Goal: Task Accomplishment & Management: Use online tool/utility

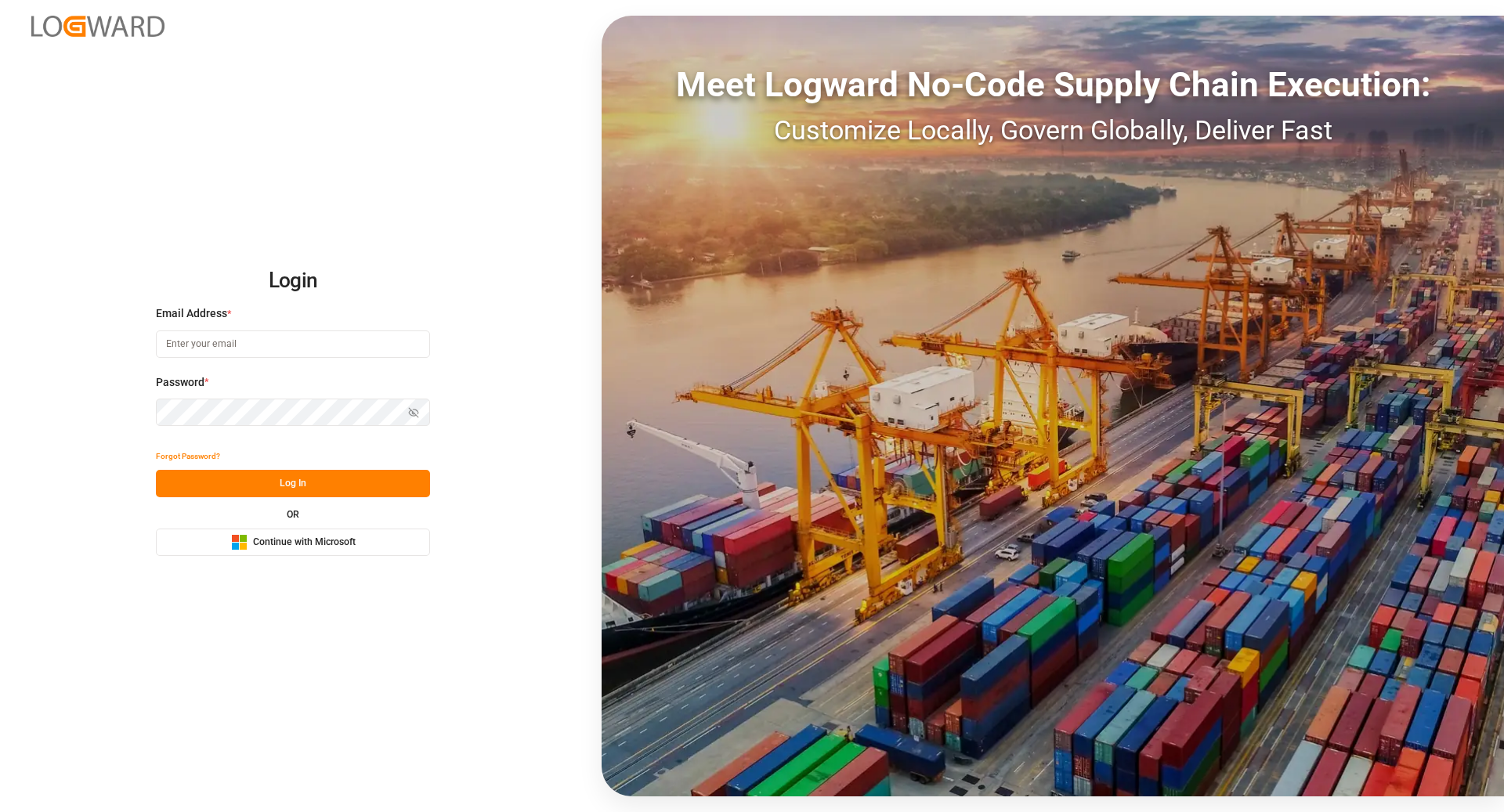
click at [286, 543] on span "Continue with Microsoft" at bounding box center [304, 542] width 103 height 14
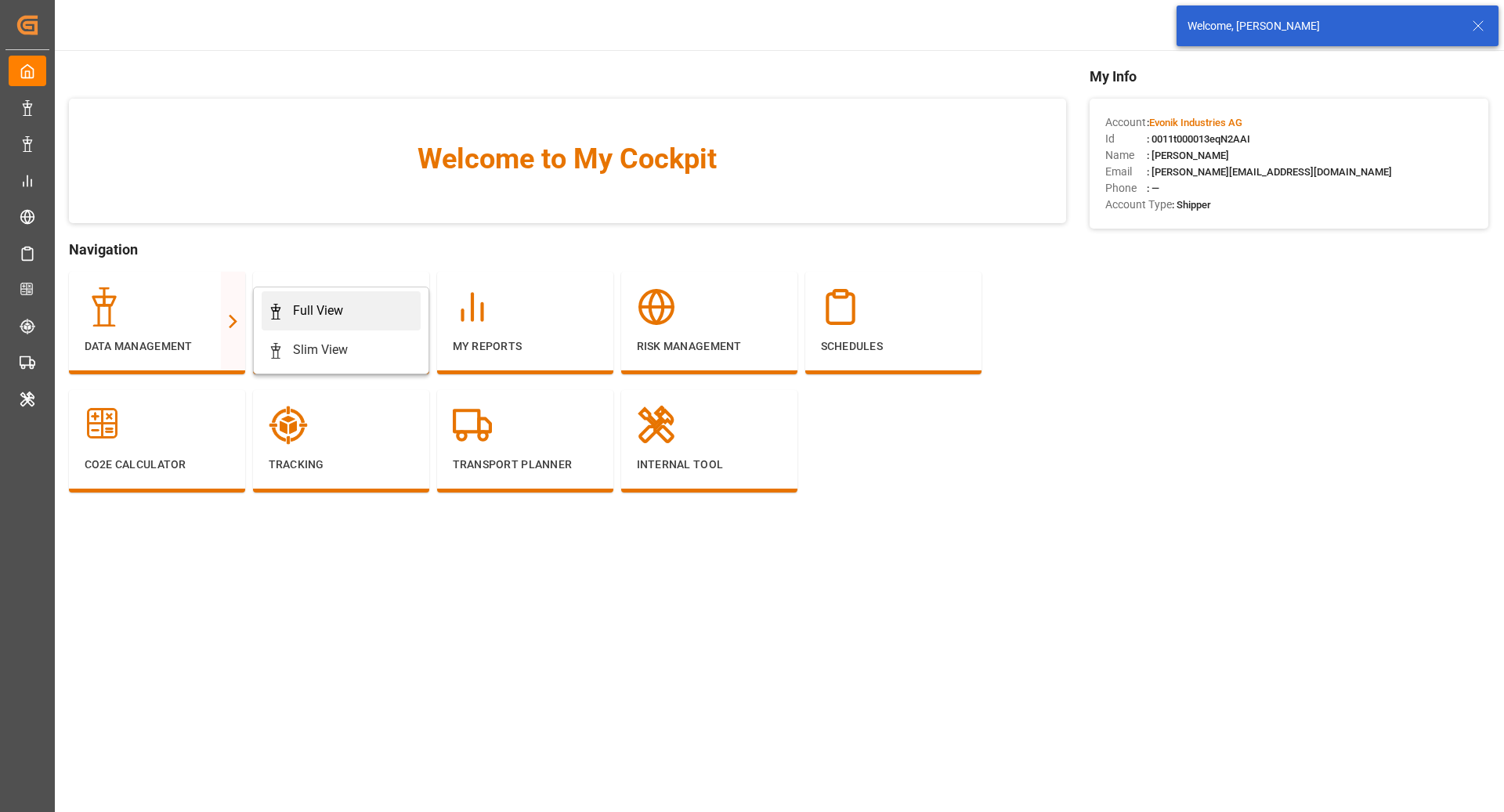
click at [262, 299] on link "Full View" at bounding box center [341, 311] width 159 height 39
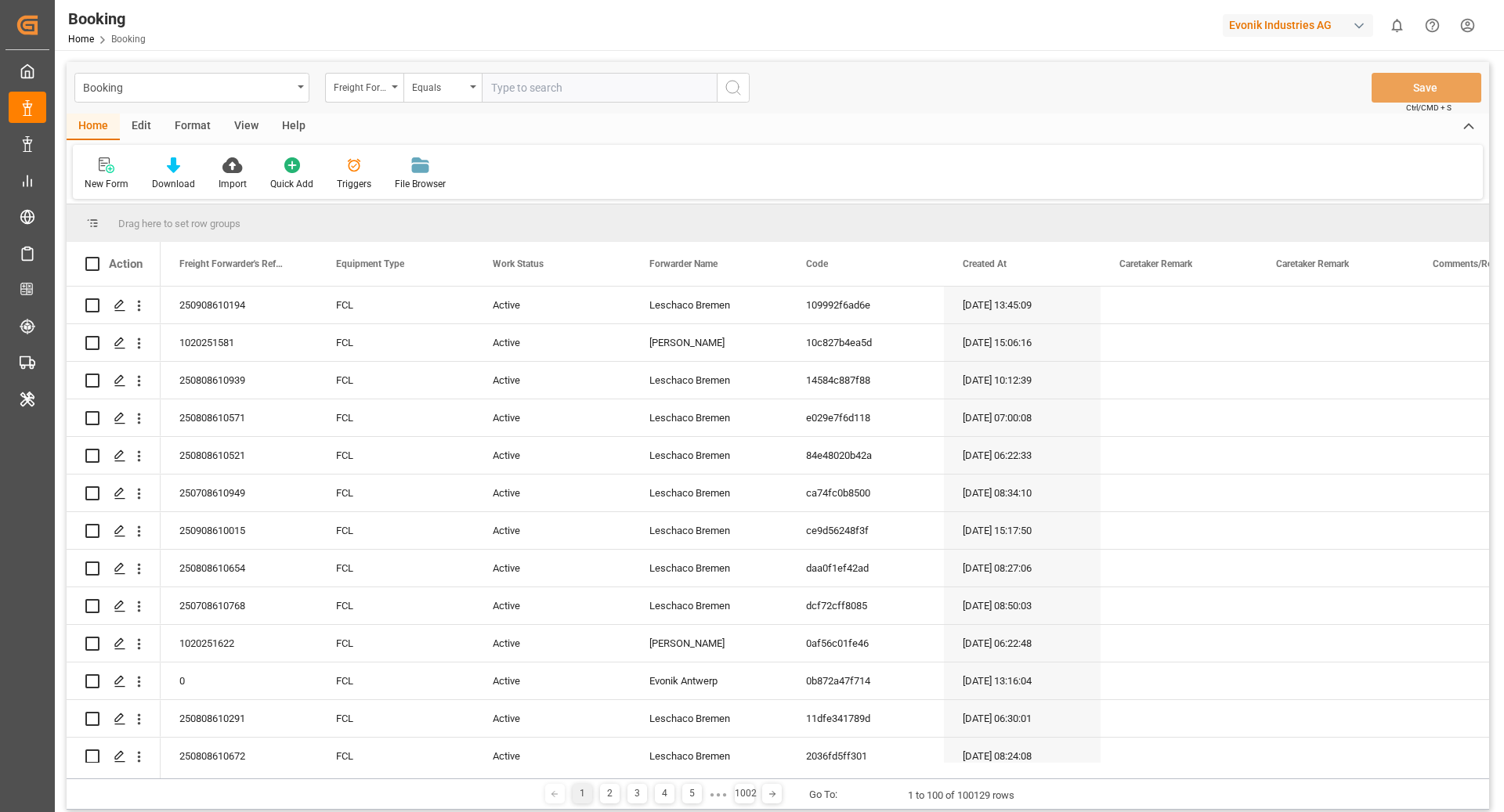
click at [1310, 27] on div "Evonik Industries AG" at bounding box center [1298, 25] width 151 height 23
type input "compo"
click at [1284, 106] on div "[PERSON_NAME] Expert" at bounding box center [1301, 105] width 267 height 32
